Goal: Task Accomplishment & Management: Complete application form

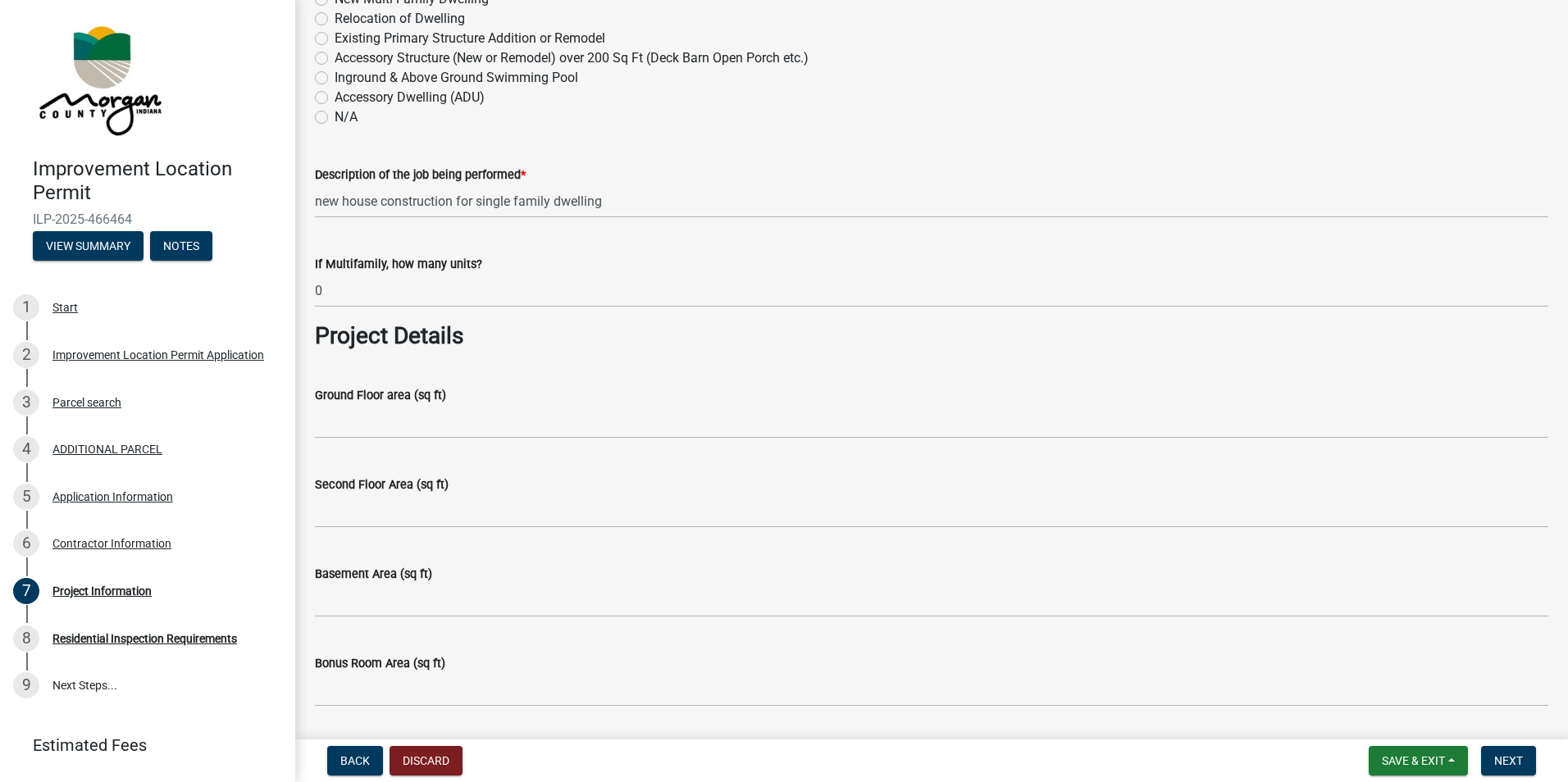
scroll to position [492, 0]
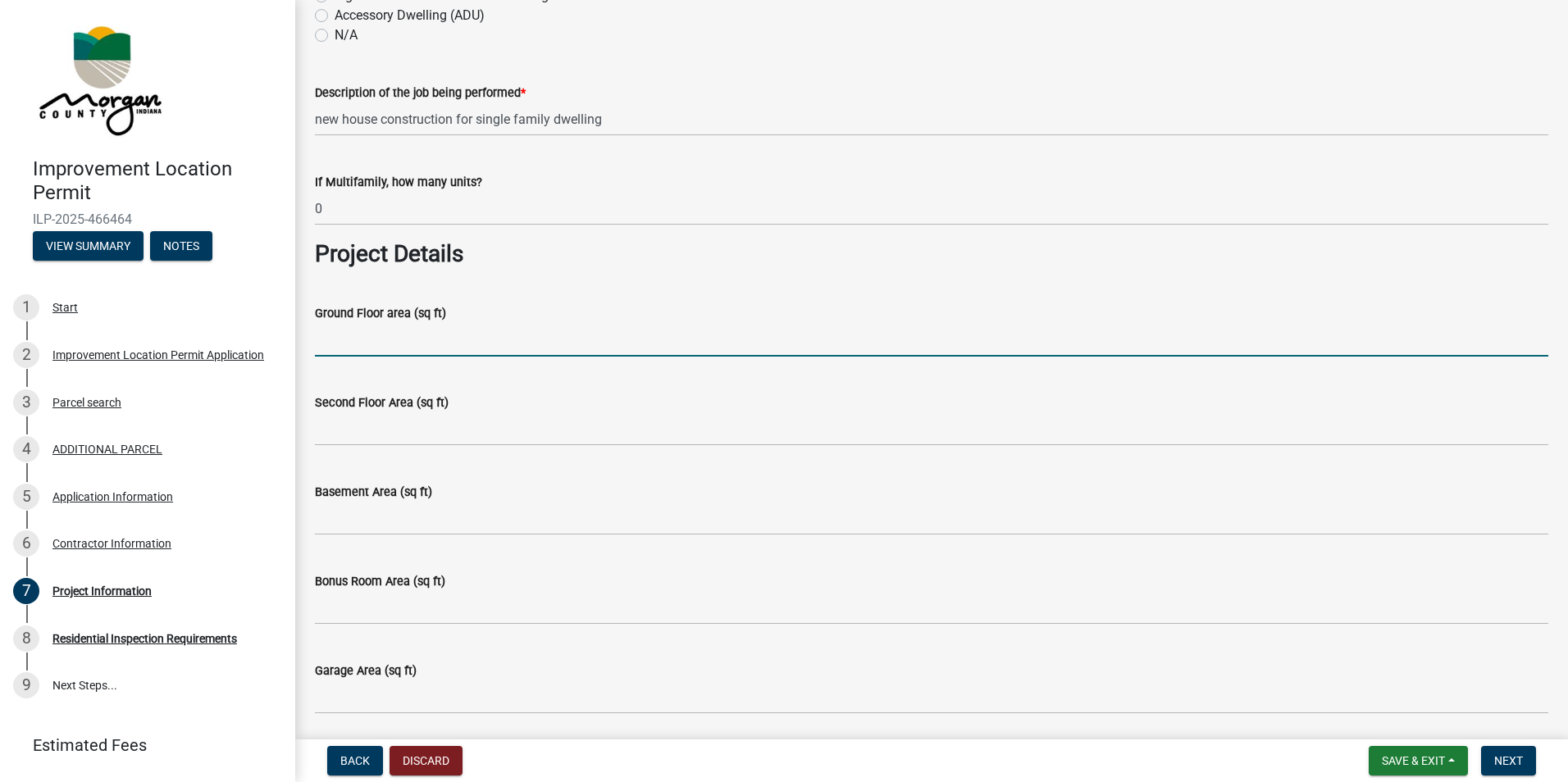
click at [579, 340] on input "Ground Floor area (sq ft)" at bounding box center [931, 340] width 1233 height 34
type input "2100"
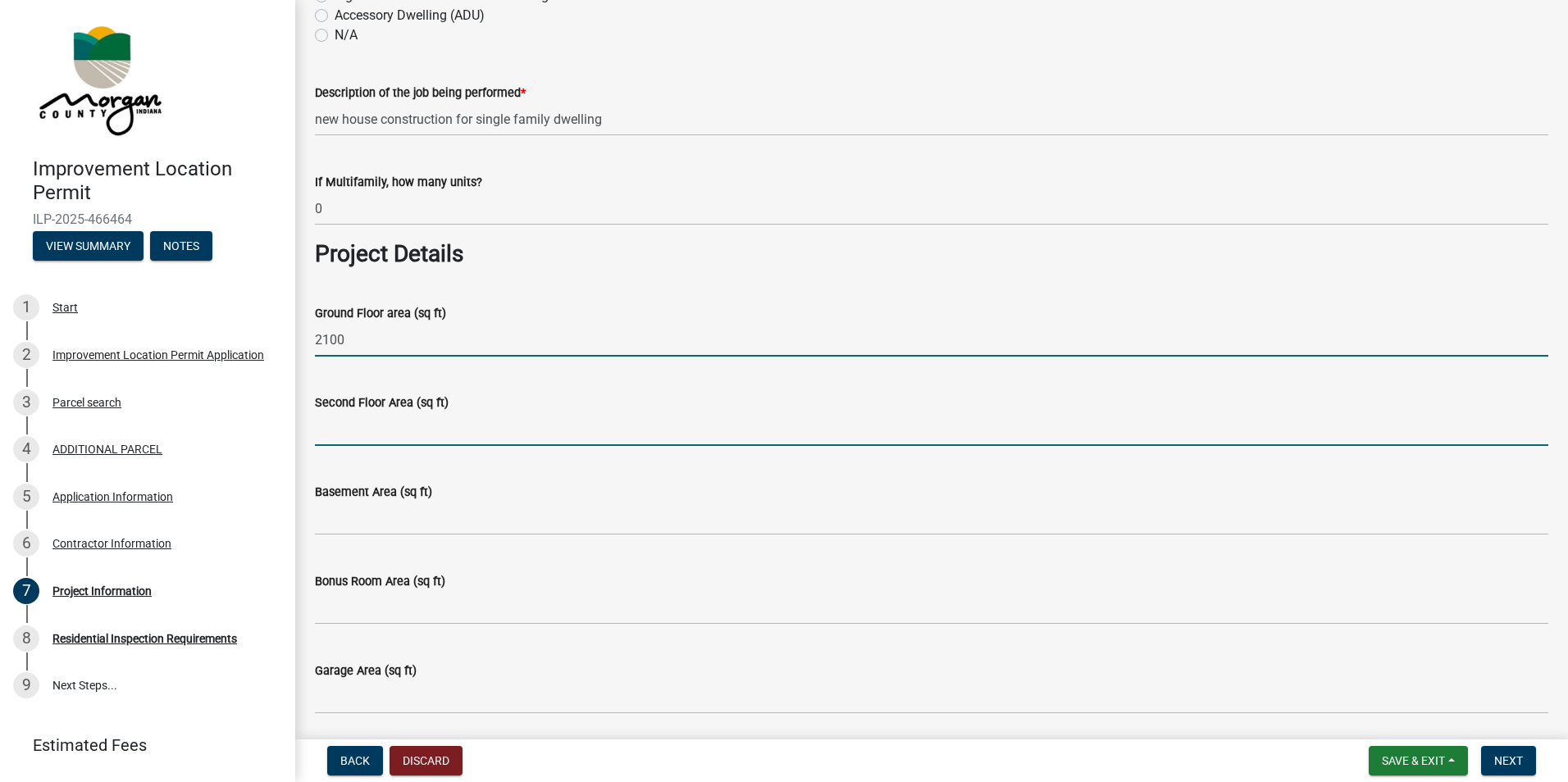
click at [353, 432] on input "Second Floor Area (sq ft)" at bounding box center [931, 430] width 1233 height 34
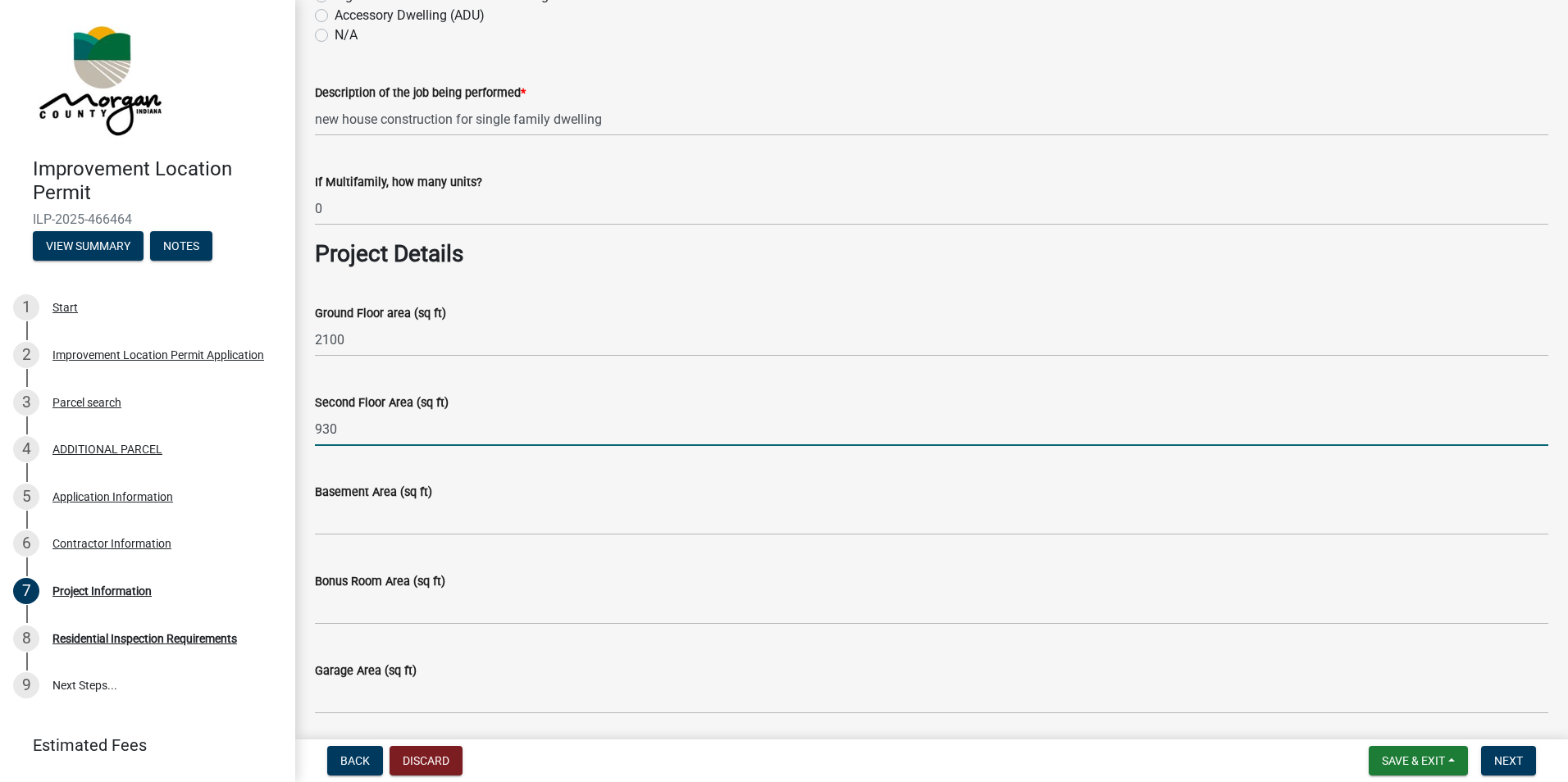
type input "930"
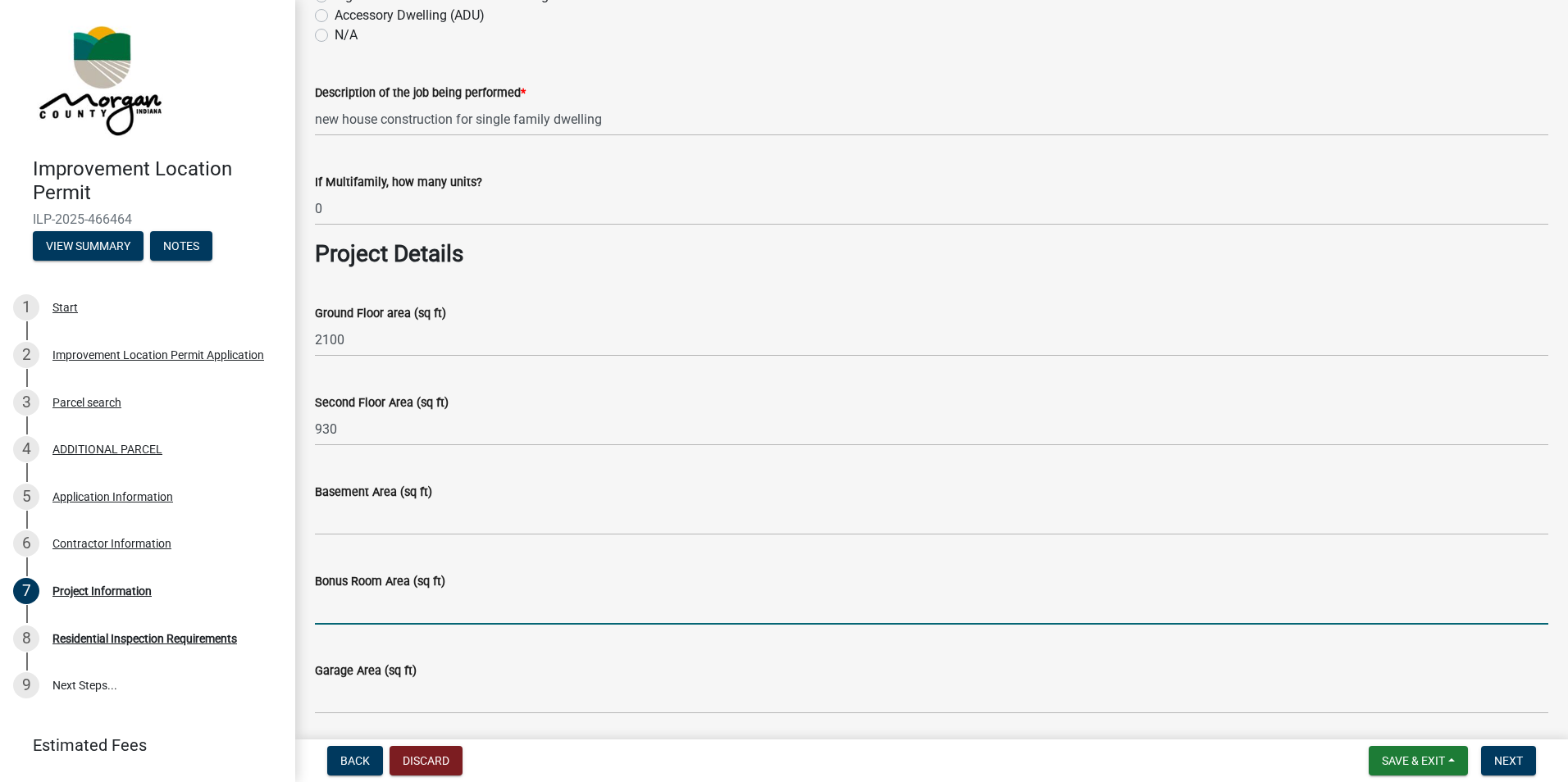
click at [353, 599] on input "Bonus Room Area (sq ft)" at bounding box center [931, 608] width 1233 height 34
type input "1620"
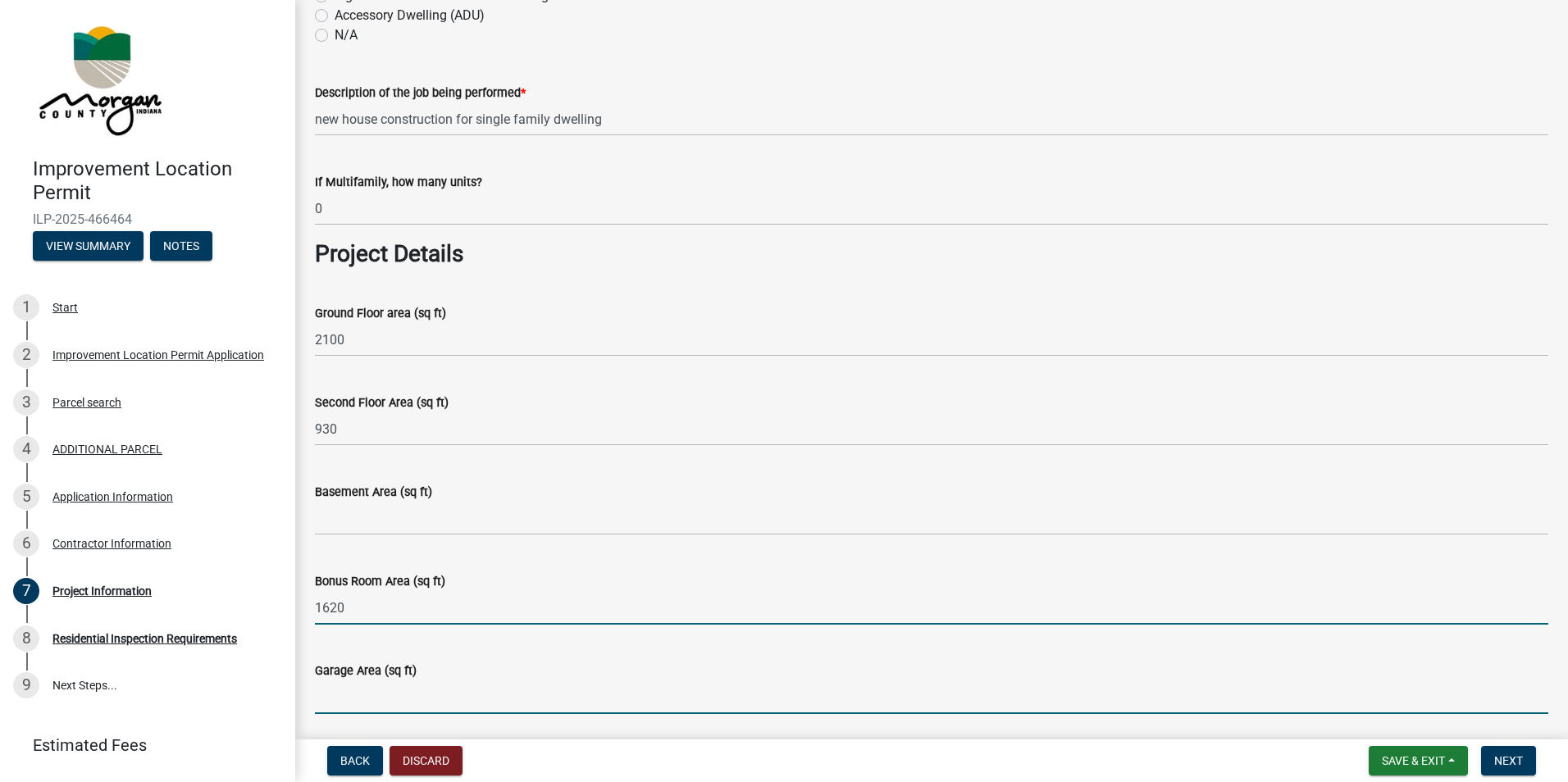
click at [364, 692] on input "Garage Area (sq ft)" at bounding box center [931, 697] width 1233 height 34
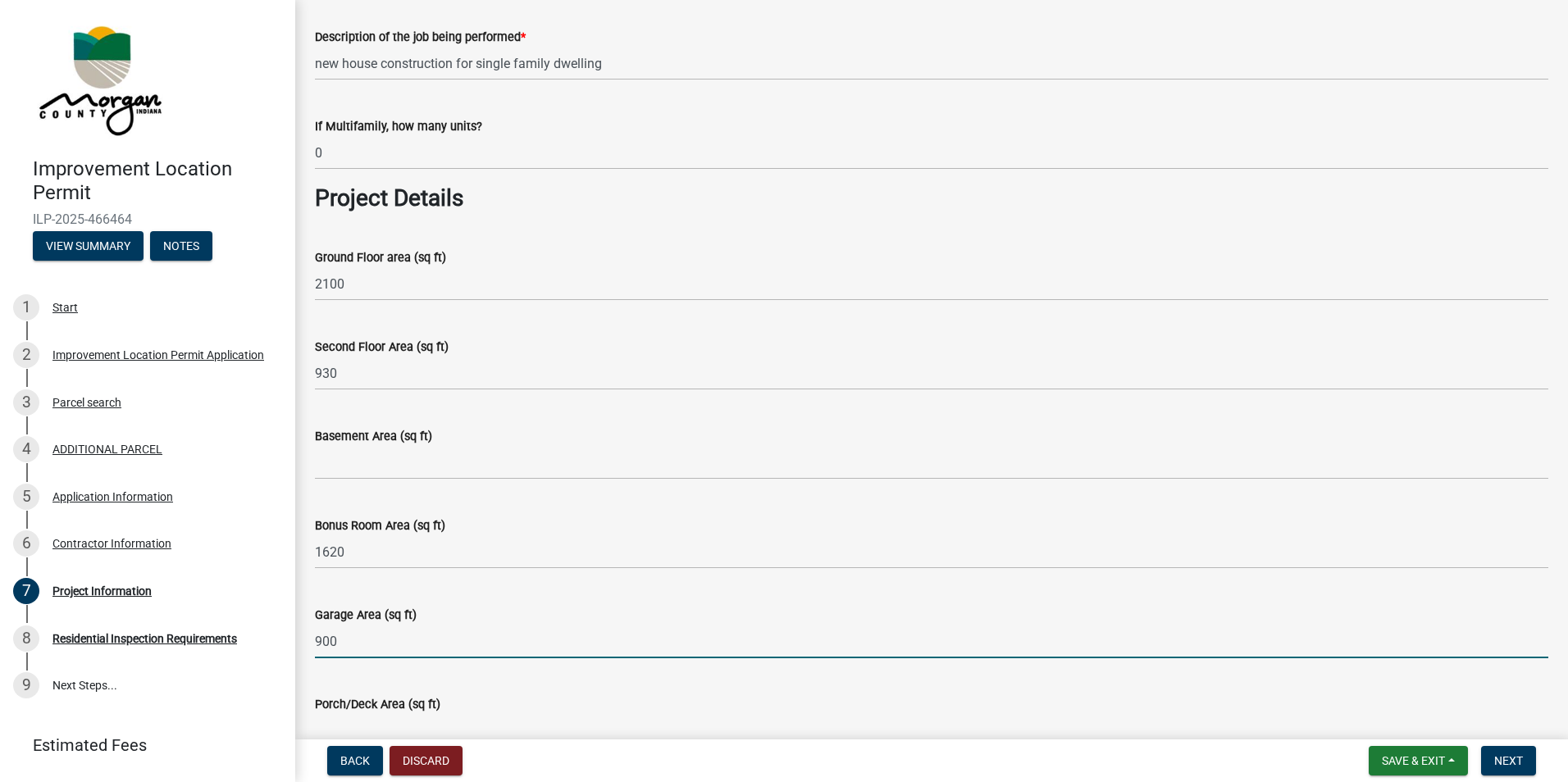
scroll to position [655, 0]
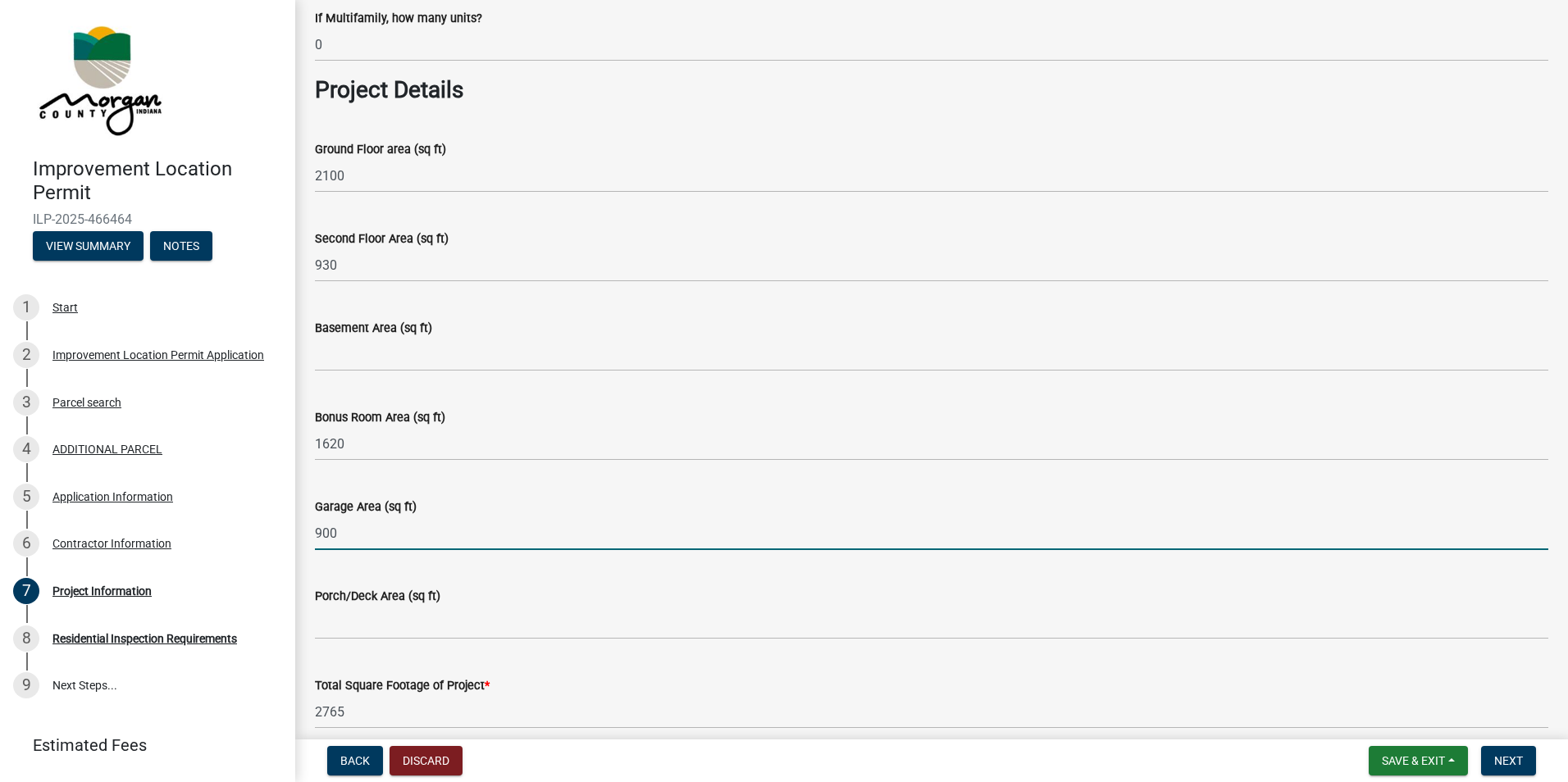
type input "900"
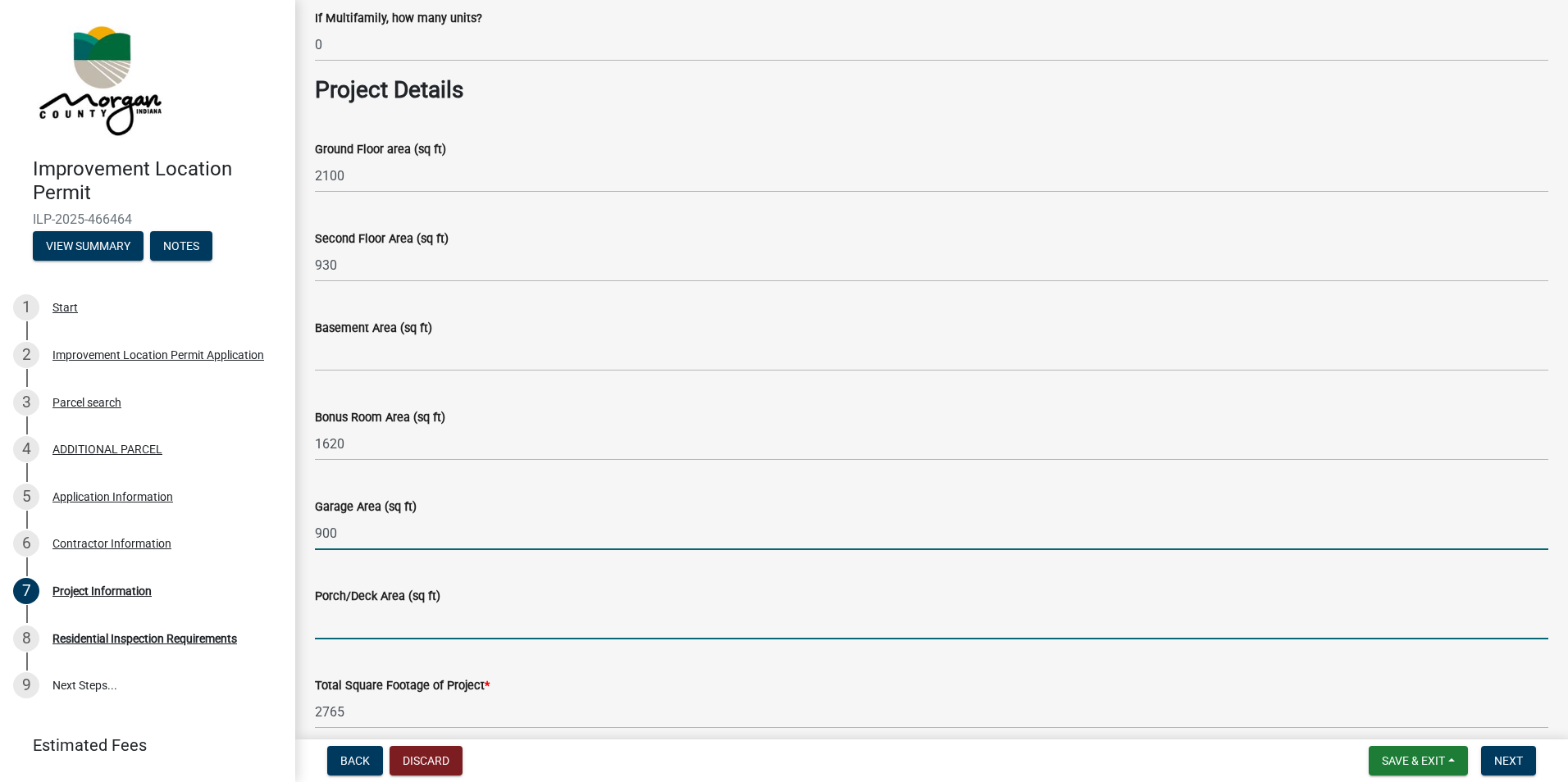
click at [372, 624] on input "Porch/Deck Area (sq ft)" at bounding box center [931, 623] width 1233 height 34
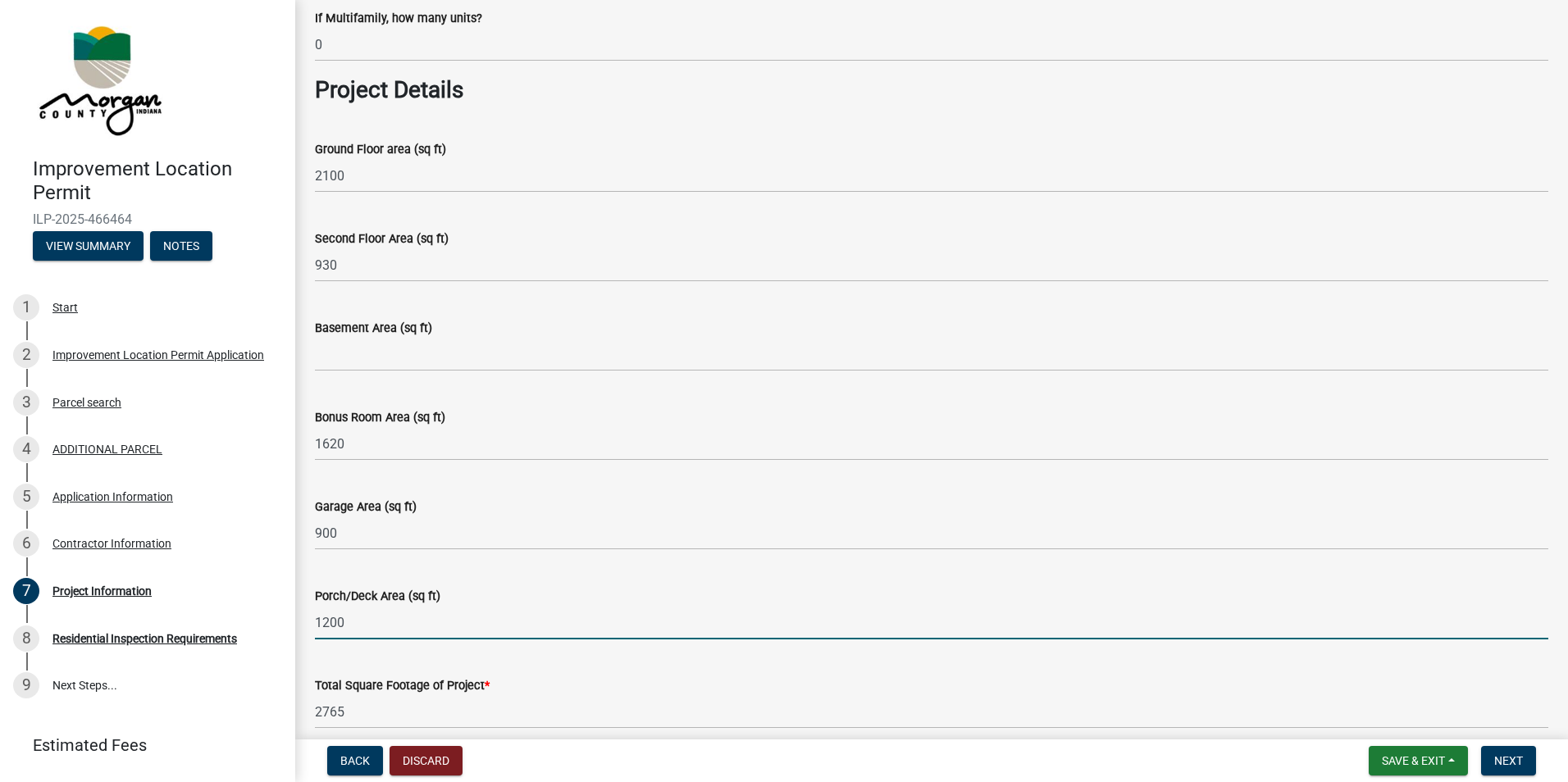
scroll to position [738, 0]
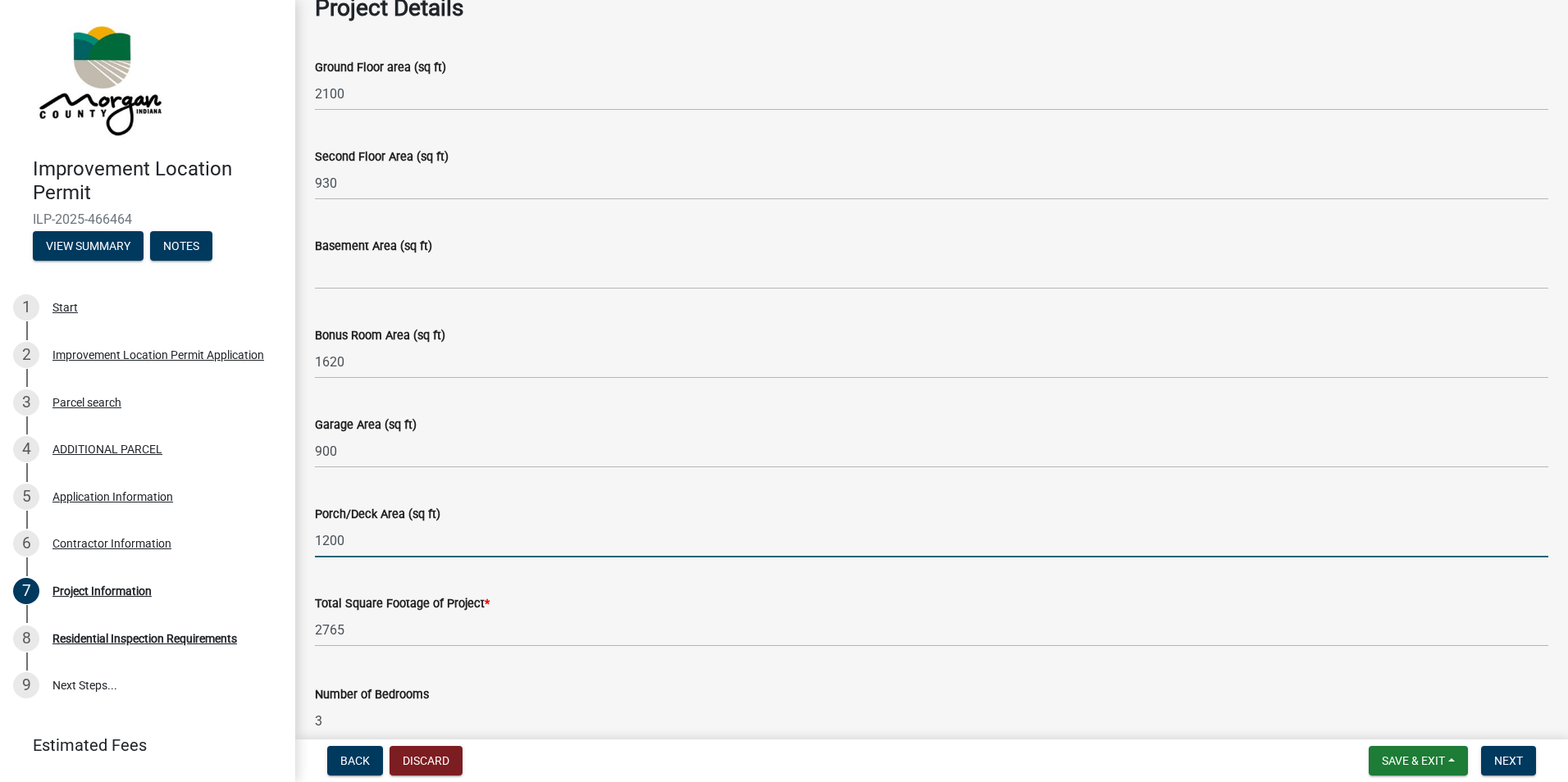
type input "1200"
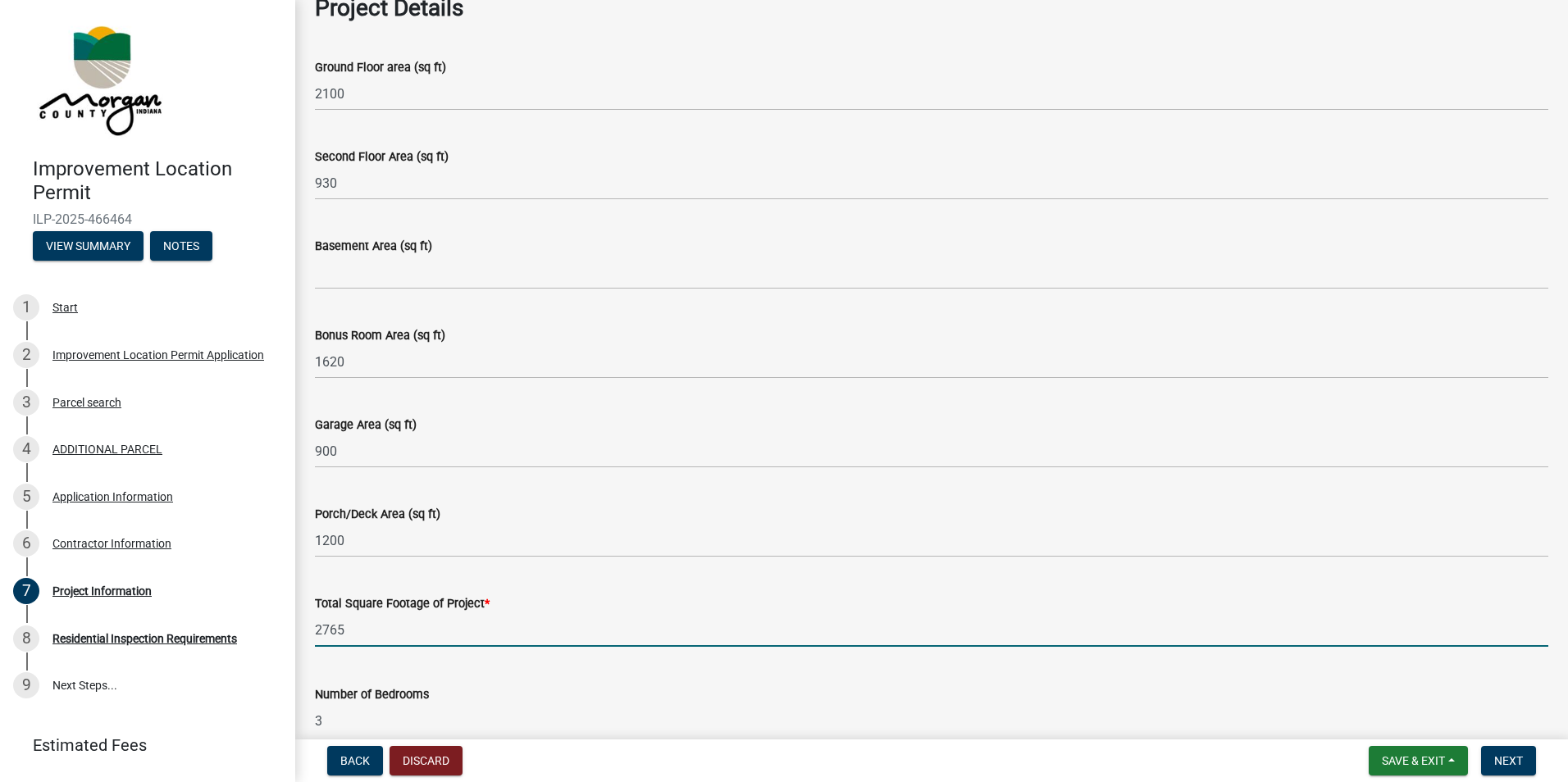
drag, startPoint x: 355, startPoint y: 631, endPoint x: 311, endPoint y: 631, distance: 44.0
click at [311, 631] on div "Total Square Footage of Project * 2765" at bounding box center [932, 608] width 1258 height 76
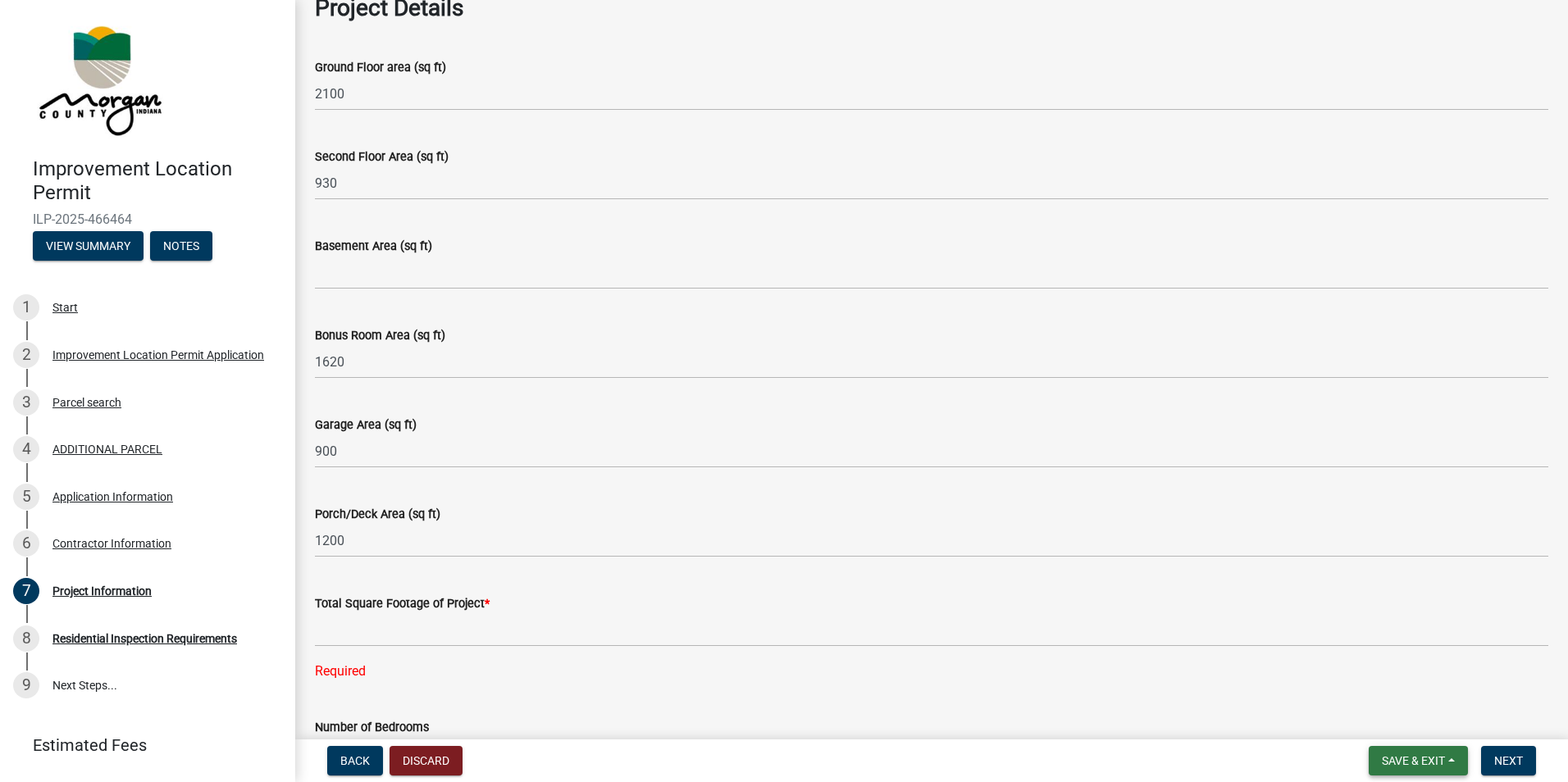
click at [1395, 761] on span "Save & Exit" at bounding box center [1413, 761] width 63 height 13
click at [1377, 677] on button "Save" at bounding box center [1402, 678] width 131 height 39
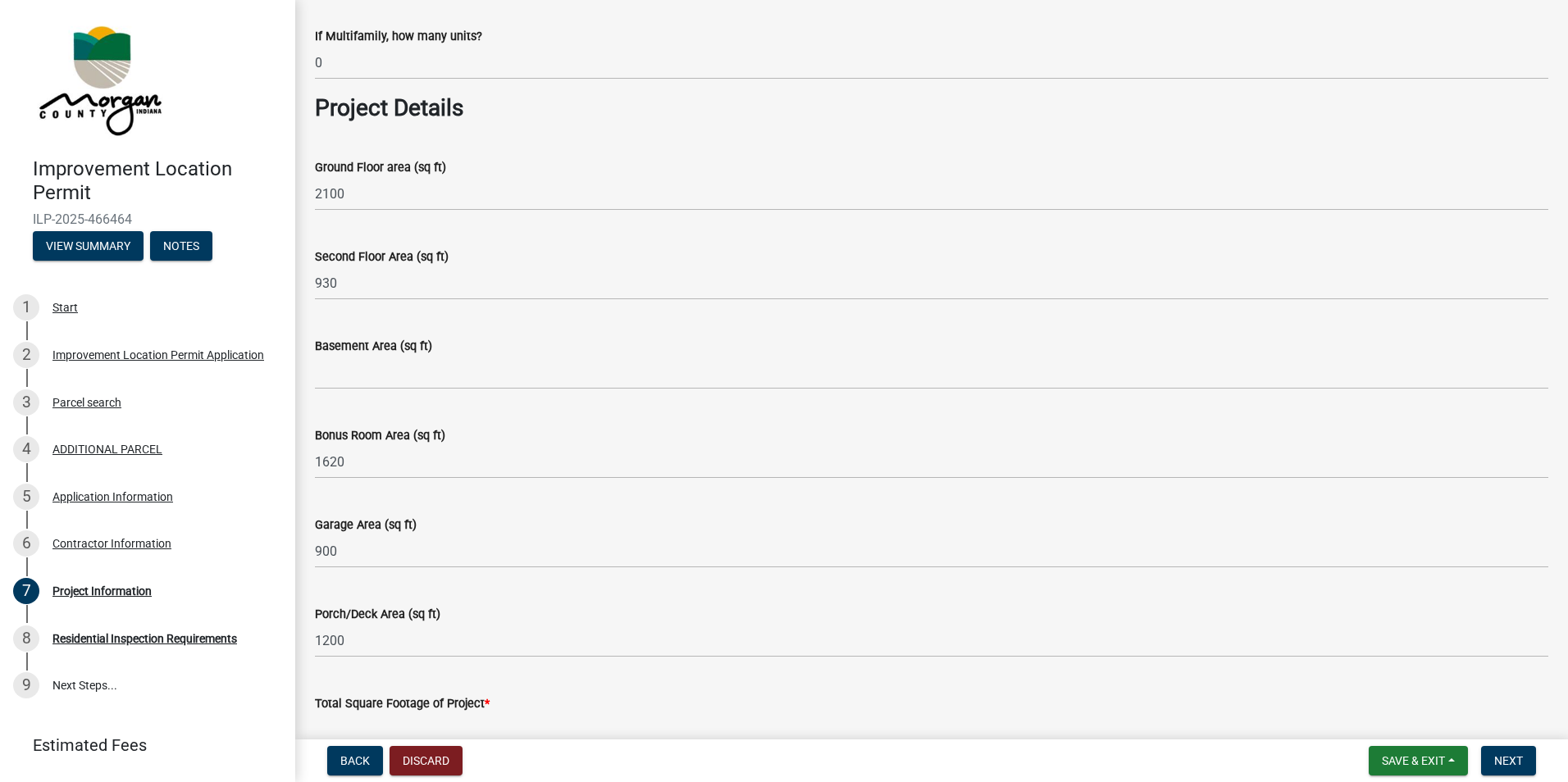
scroll to position [655, 0]
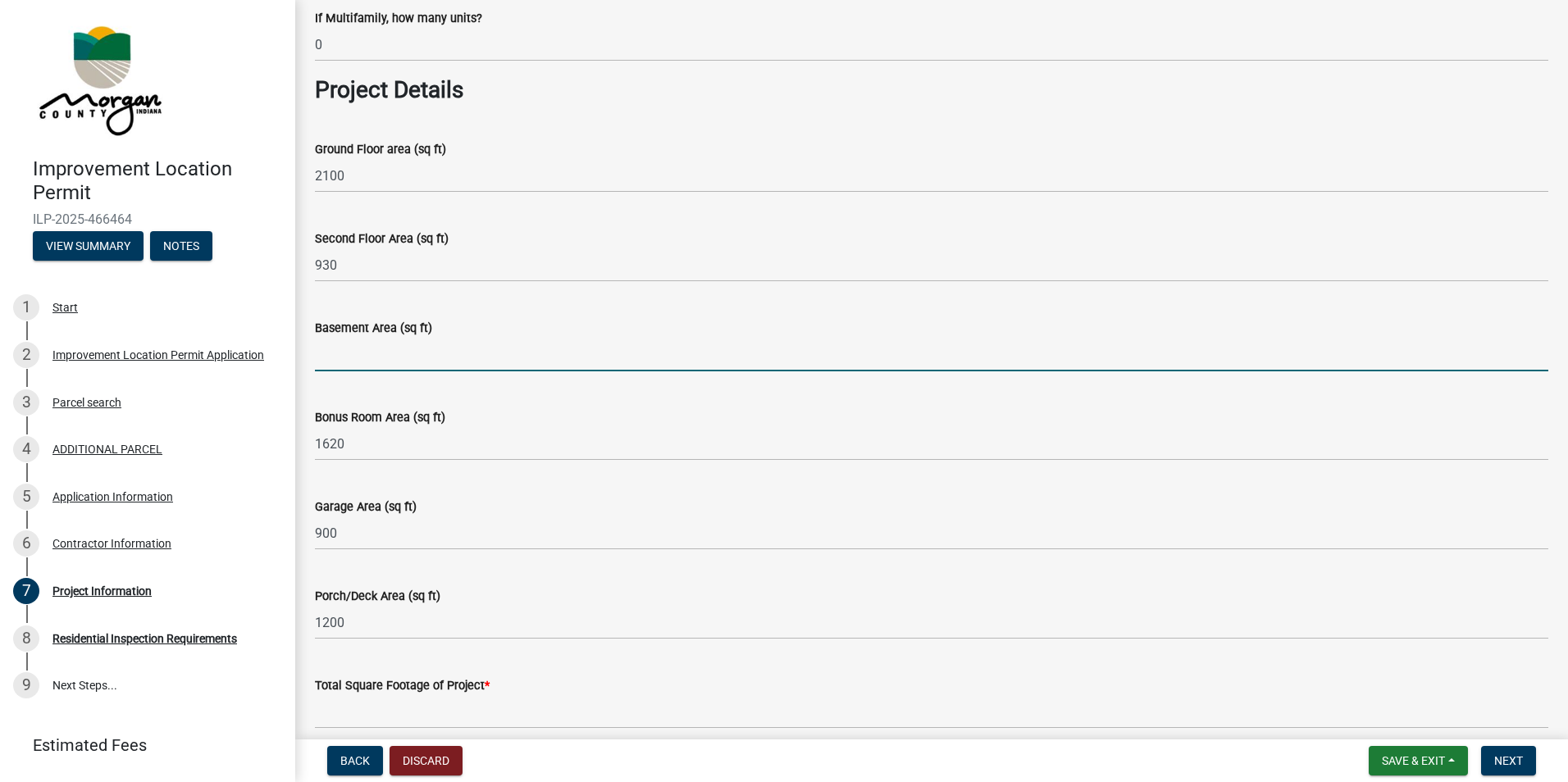
click at [443, 356] on input "Basement Area (sq ft)" at bounding box center [931, 354] width 1233 height 34
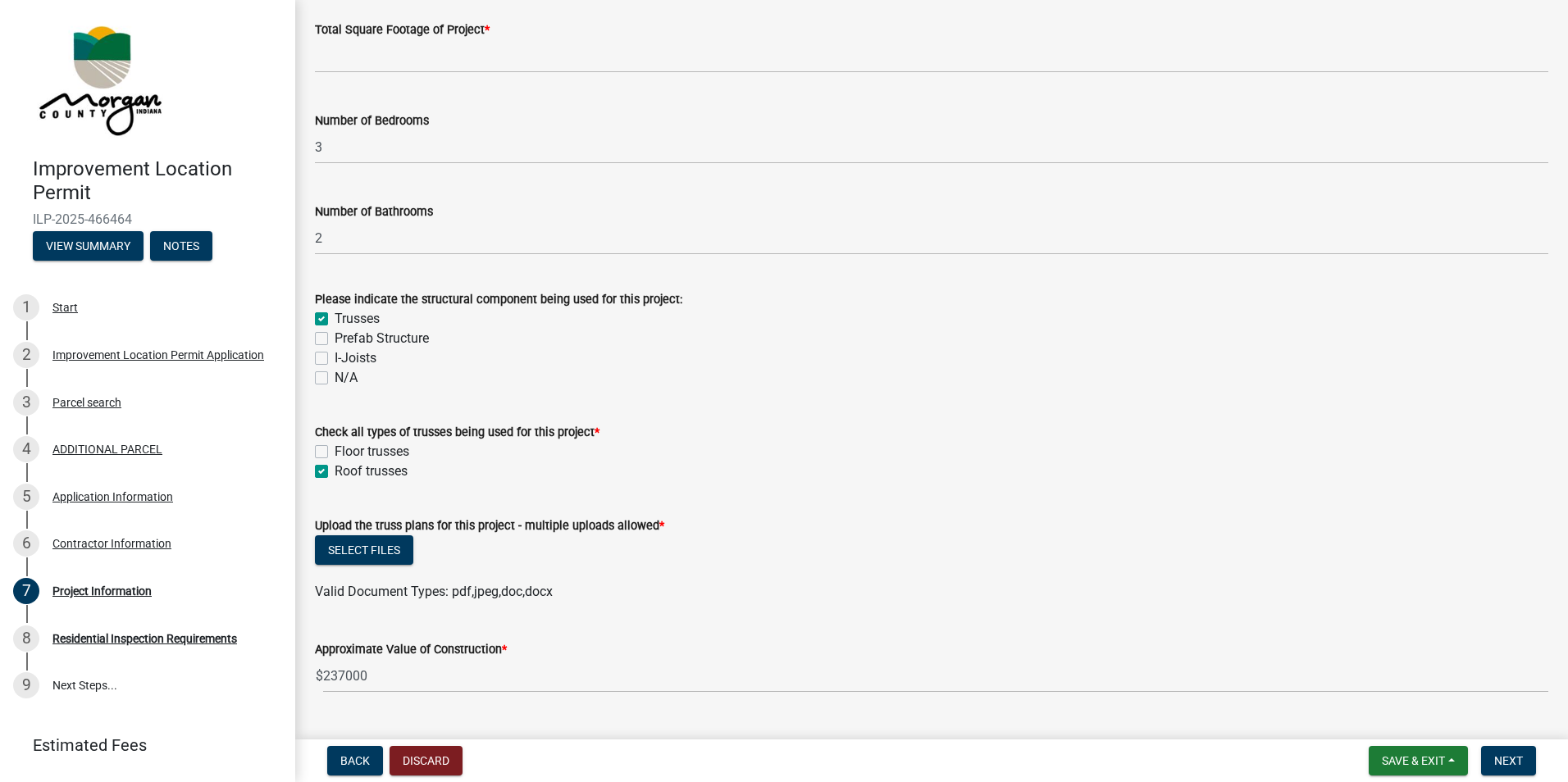
scroll to position [1394, 0]
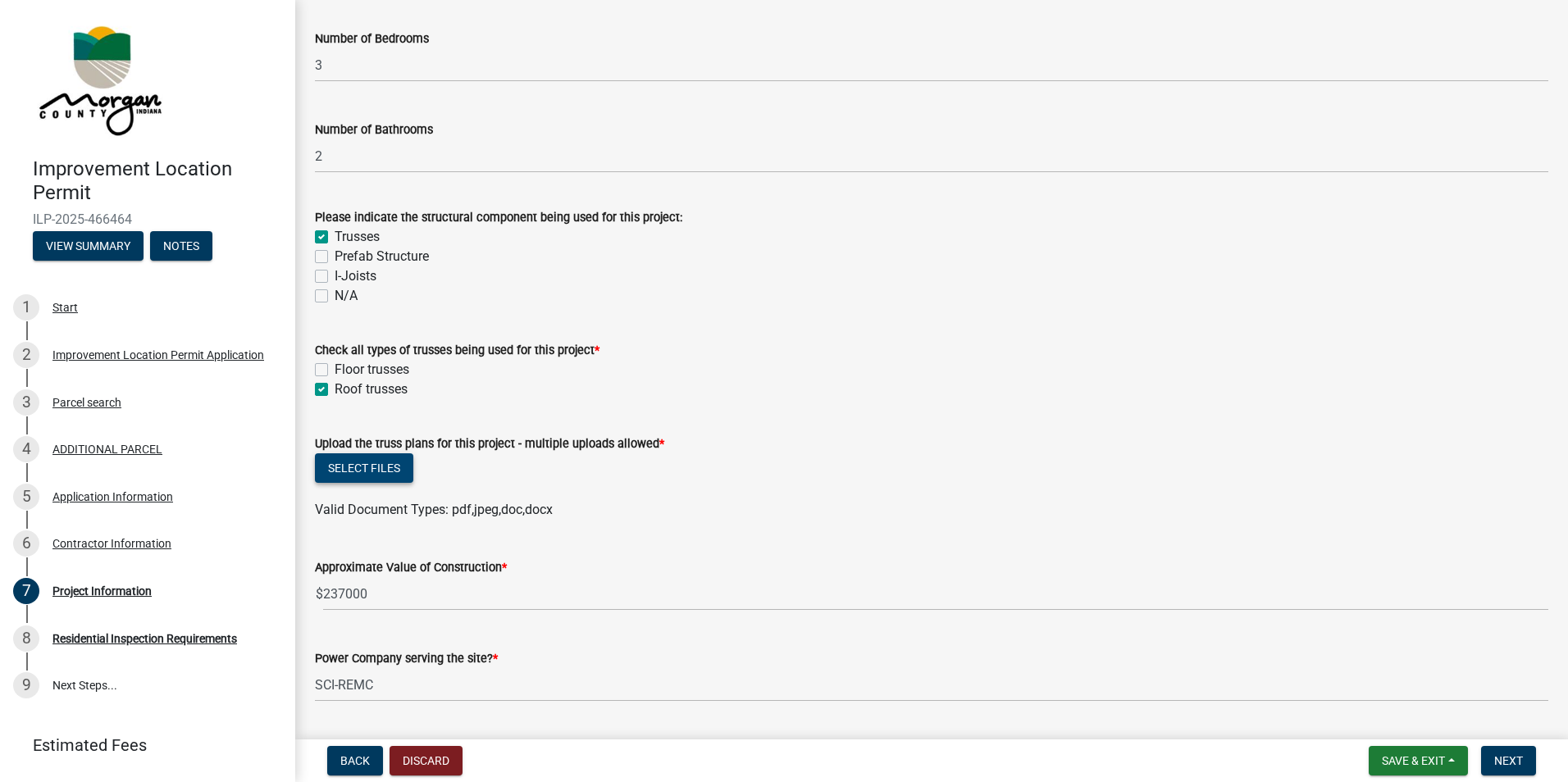
type input "0"
click at [374, 467] on button "Select files" at bounding box center [363, 468] width 98 height 29
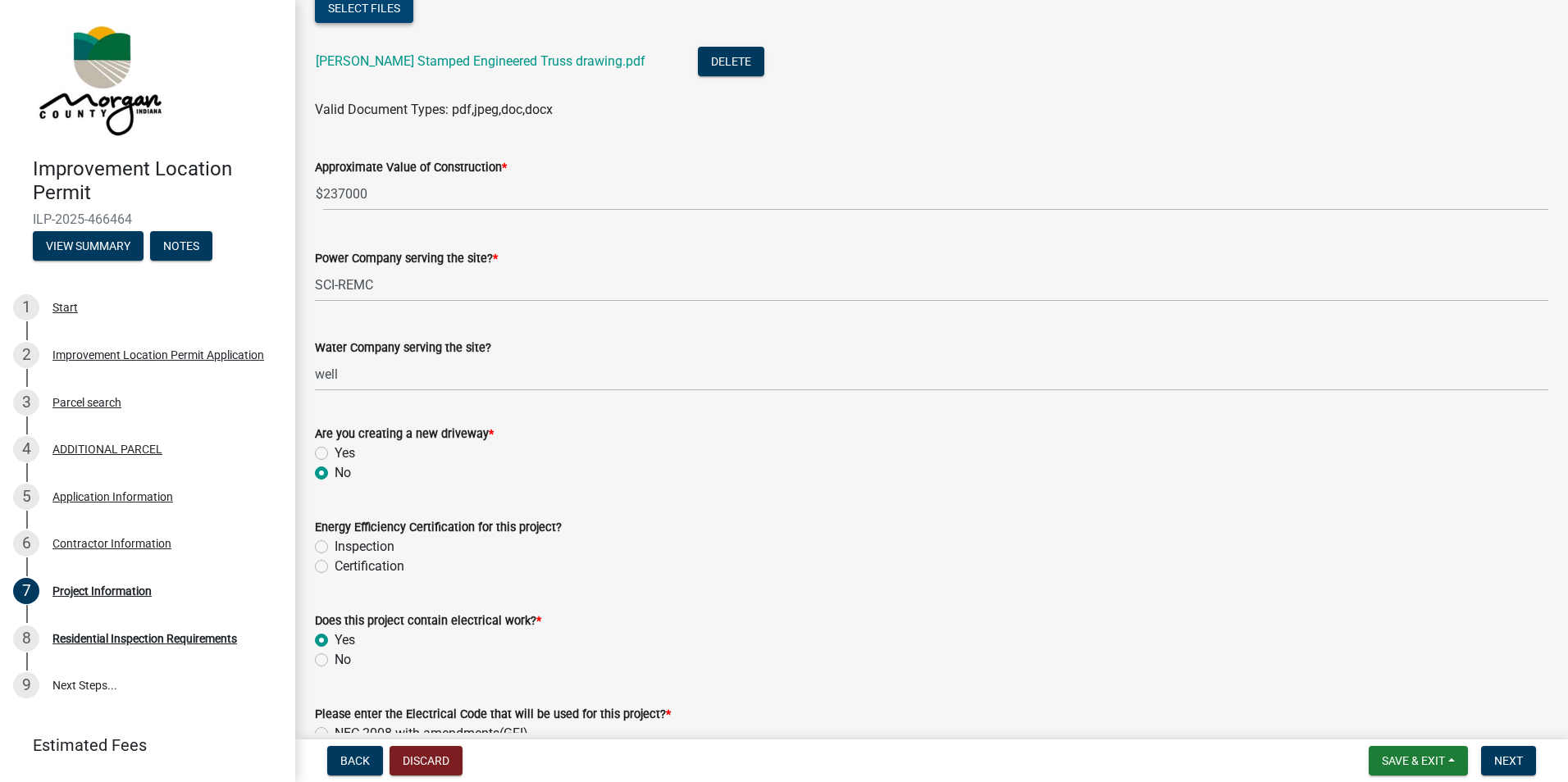
scroll to position [1885, 0]
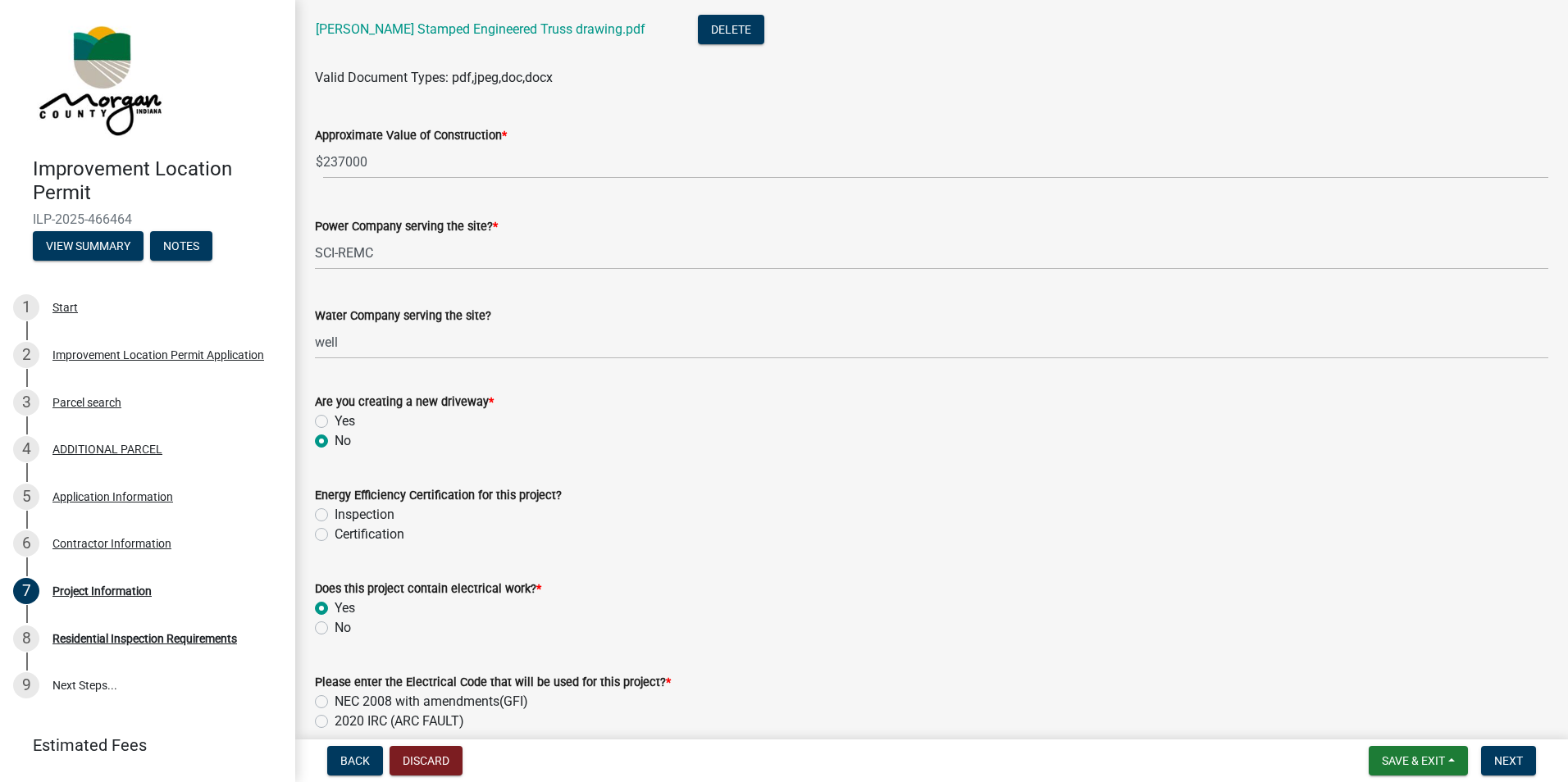
click at [335, 512] on label "Inspection" at bounding box center [365, 515] width 60 height 19
click at [335, 512] on input "Inspection" at bounding box center [340, 510] width 11 height 11
radio input "true"
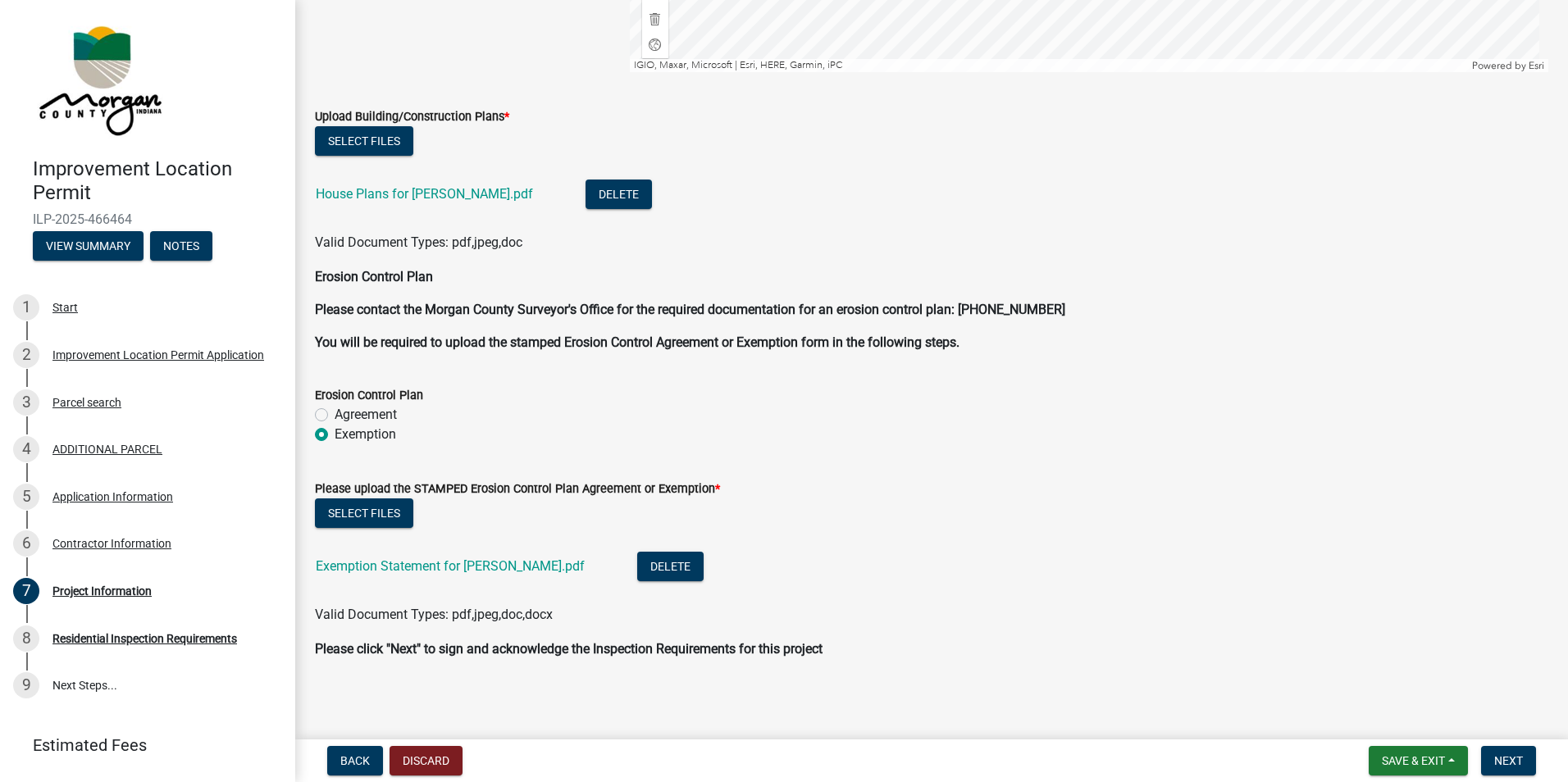
scroll to position [3950, 0]
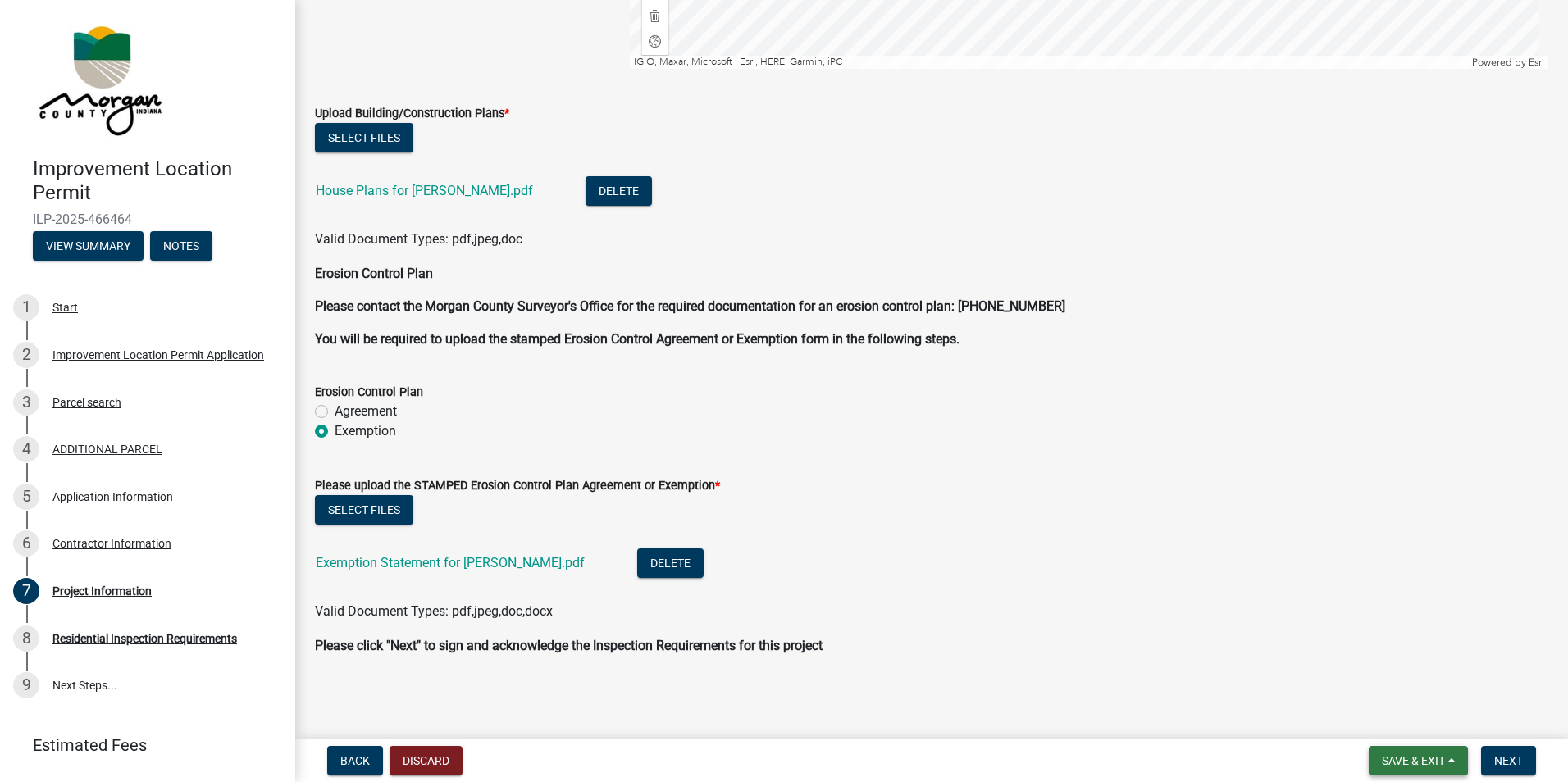
click at [1413, 755] on span "Save & Exit" at bounding box center [1413, 761] width 63 height 13
click at [1370, 678] on button "Save" at bounding box center [1402, 678] width 131 height 39
